Goal: Task Accomplishment & Management: Manage account settings

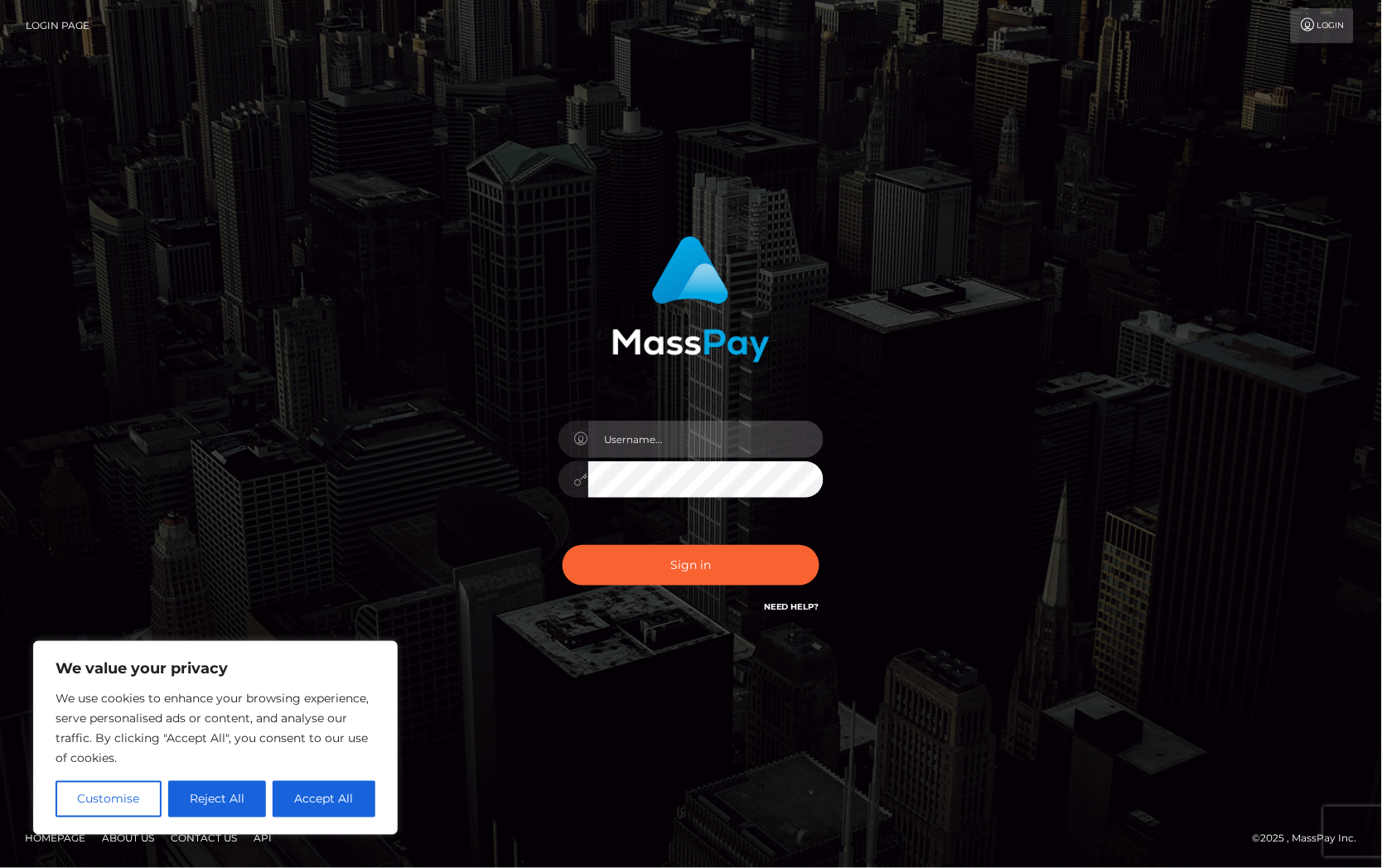
click at [746, 456] on input "text" at bounding box center [705, 439] width 235 height 38
type input "[PERSON_NAME].Silversocial"
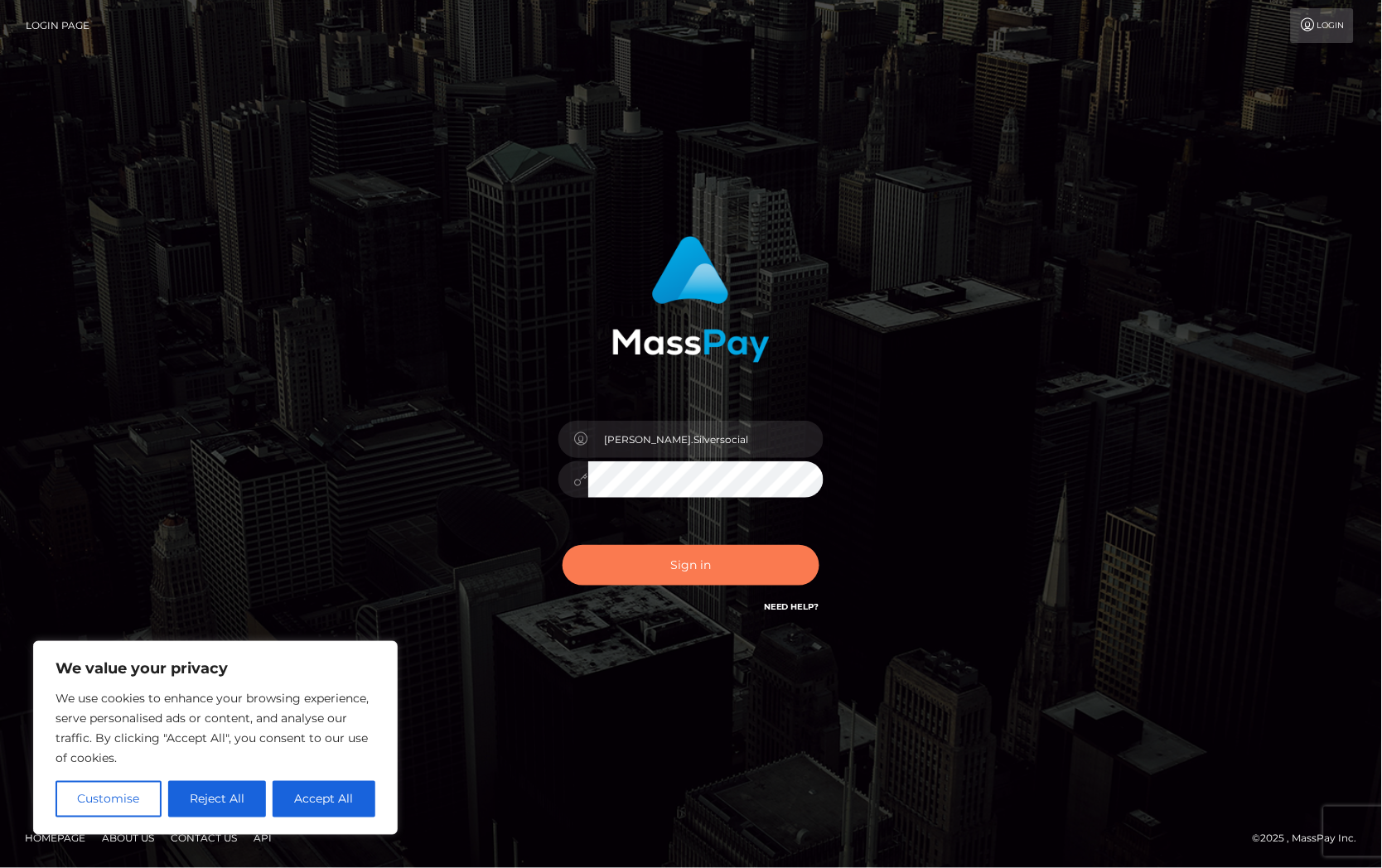
click at [738, 557] on button "Sign in" at bounding box center [691, 565] width 257 height 40
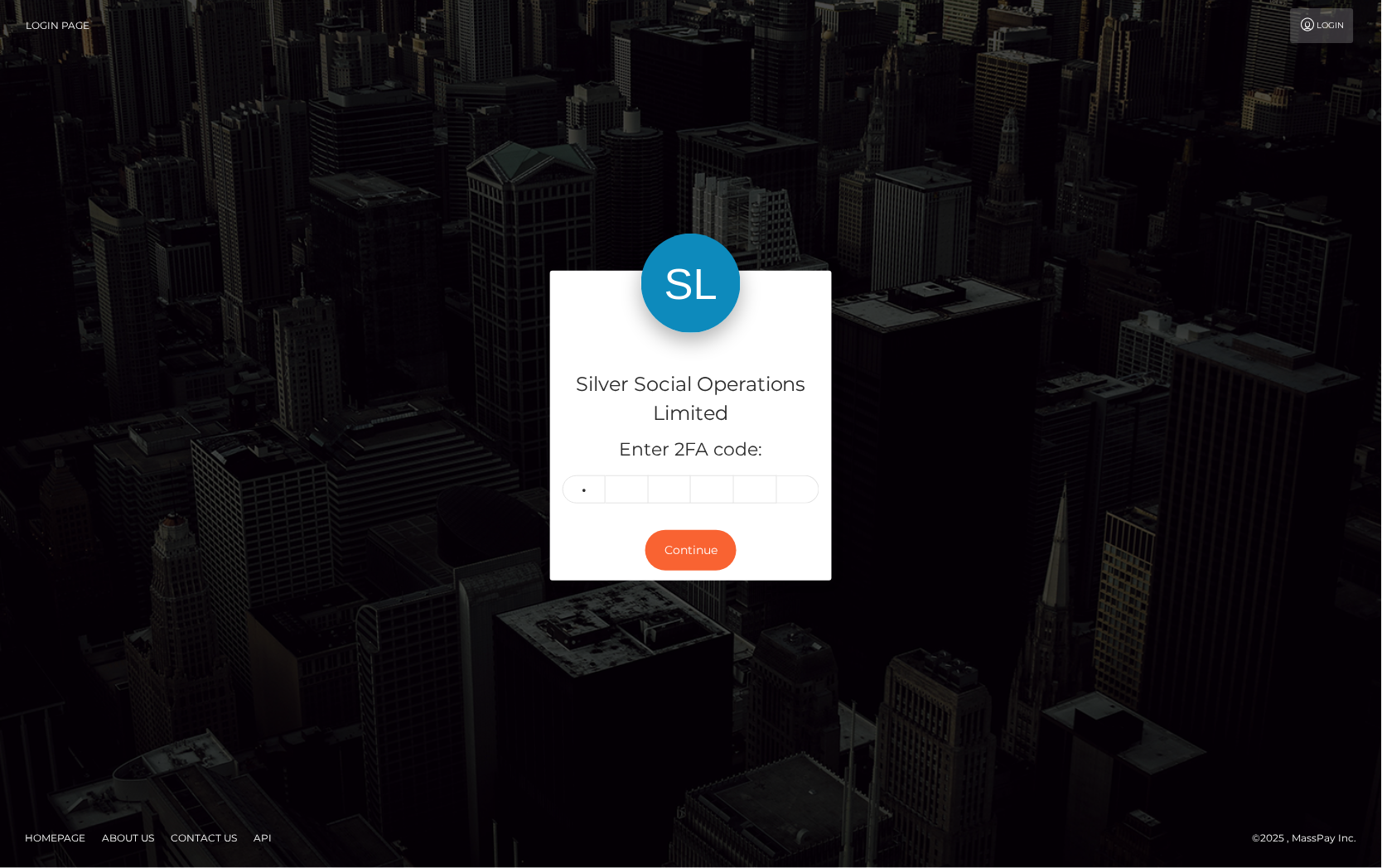
type input "1"
type input "6"
type input "8"
type input "1"
type input "5"
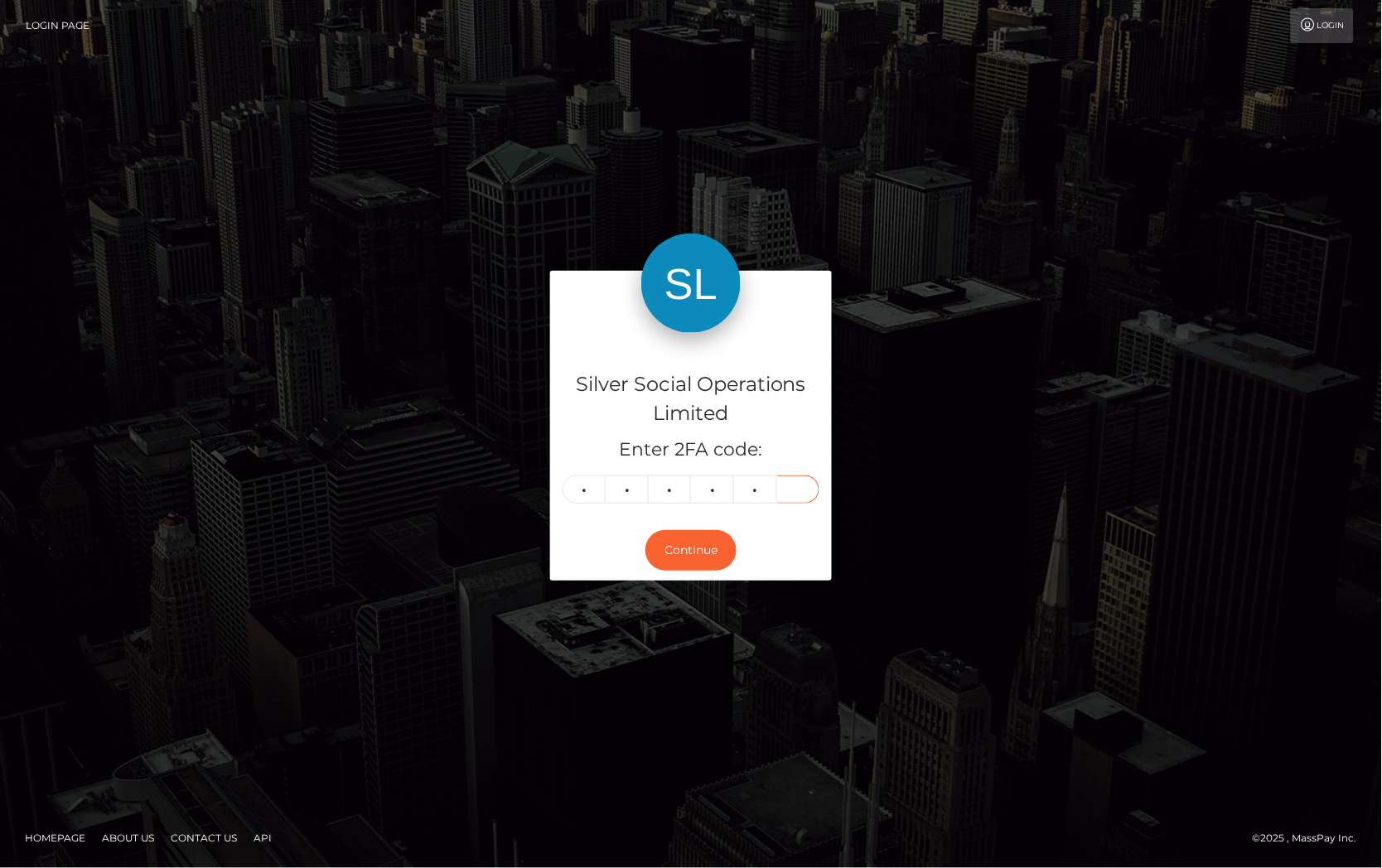
type input "0"
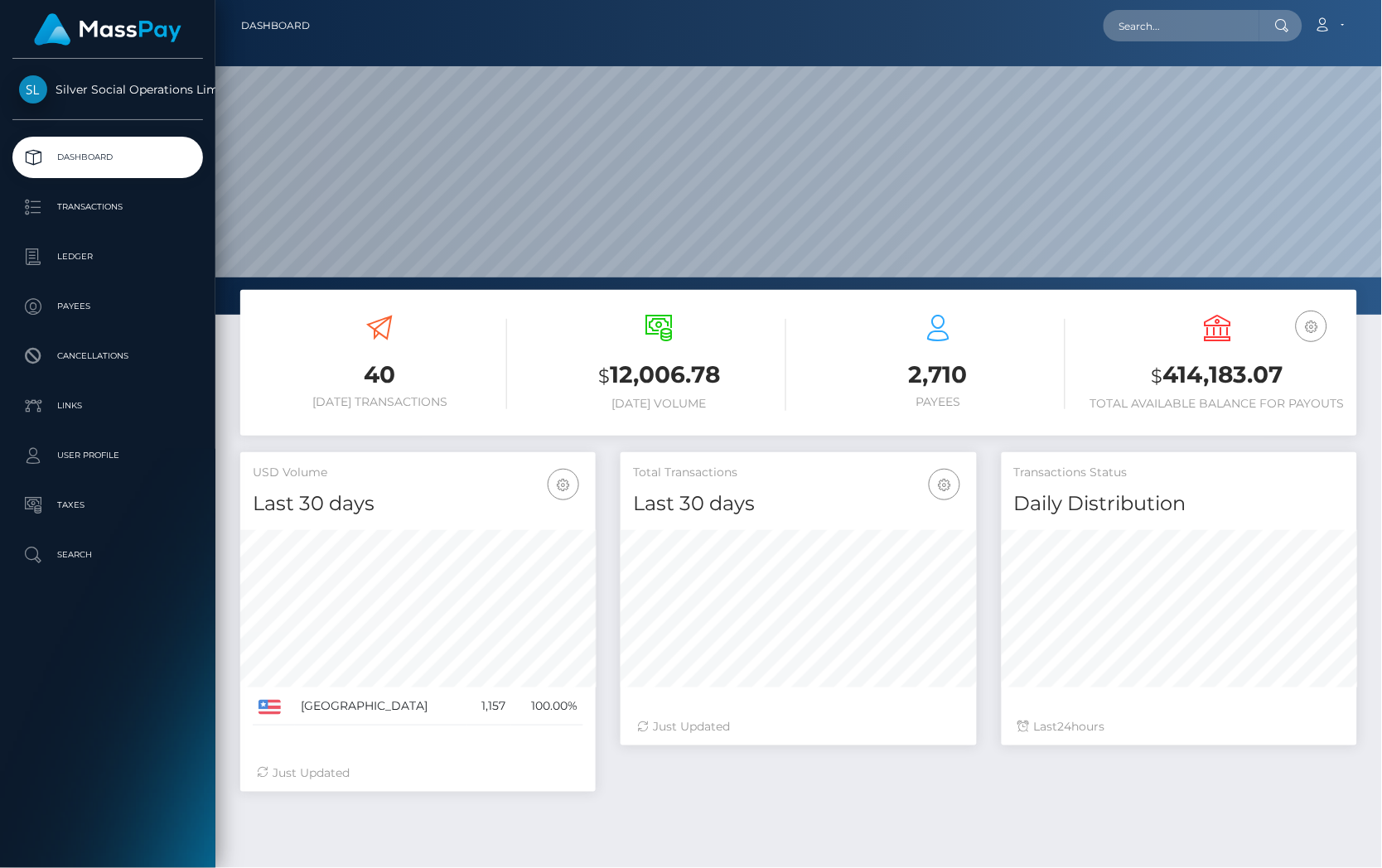
scroll to position [294, 354]
click at [1198, 378] on h3 "$ 414,183.07" at bounding box center [1217, 376] width 254 height 34
copy h3 "414,183.07"
